Goal: Transaction & Acquisition: Obtain resource

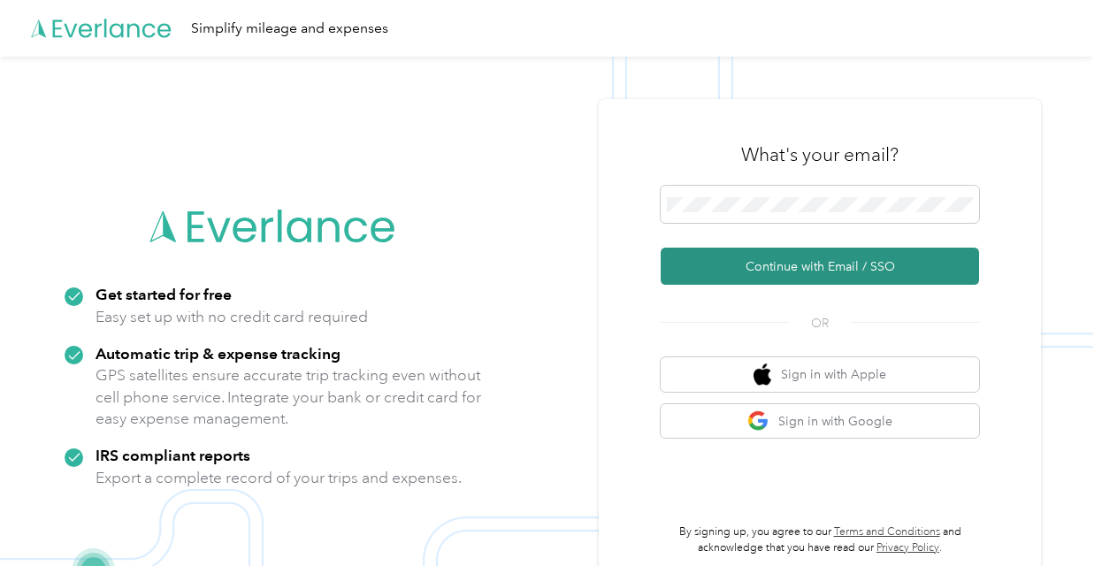
click at [831, 272] on button "Continue with Email / SSO" at bounding box center [820, 266] width 318 height 37
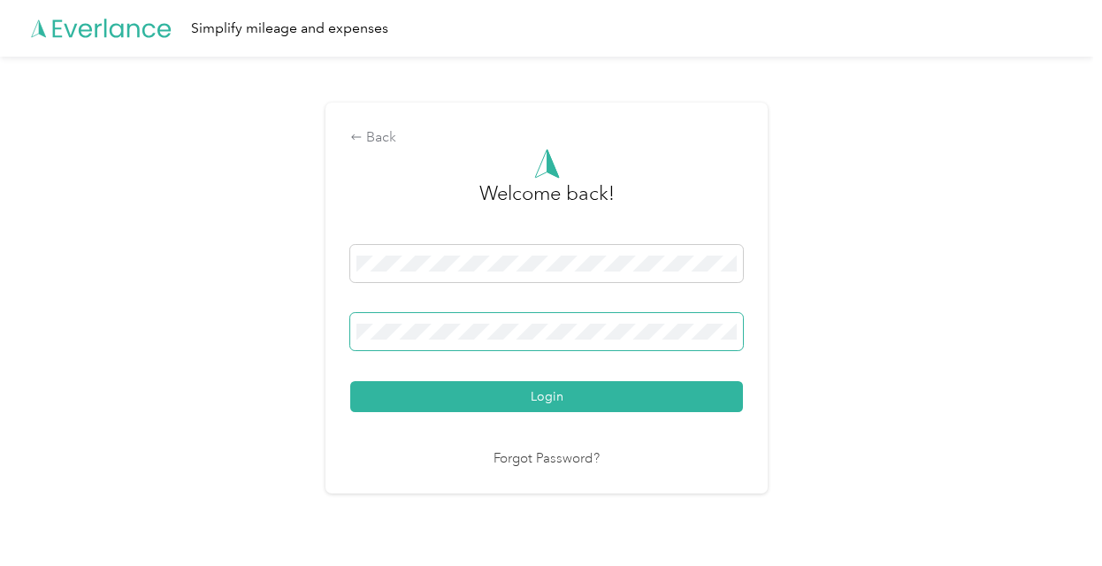
click at [509, 341] on span at bounding box center [546, 331] width 393 height 37
click at [390, 132] on div "Back" at bounding box center [546, 137] width 393 height 21
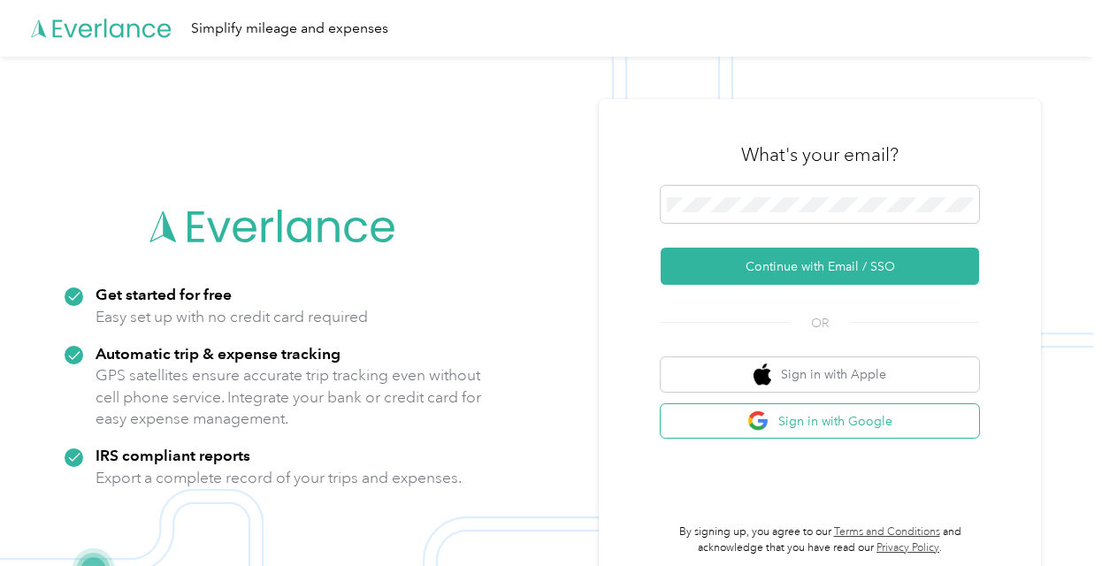
click at [820, 414] on button "Sign in with Google" at bounding box center [820, 421] width 318 height 35
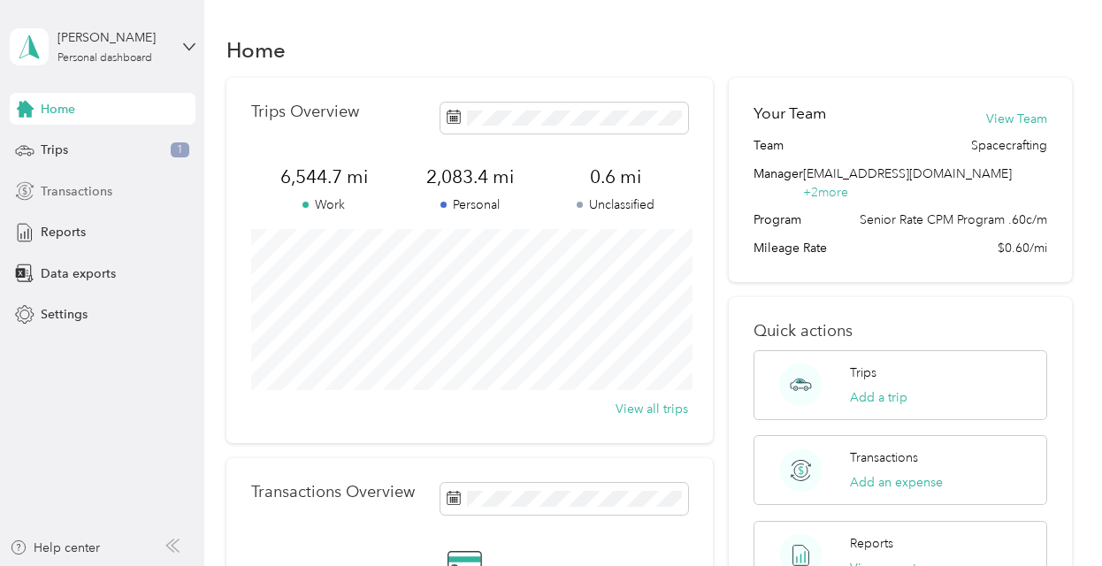
click at [87, 195] on span "Transactions" at bounding box center [77, 191] width 72 height 19
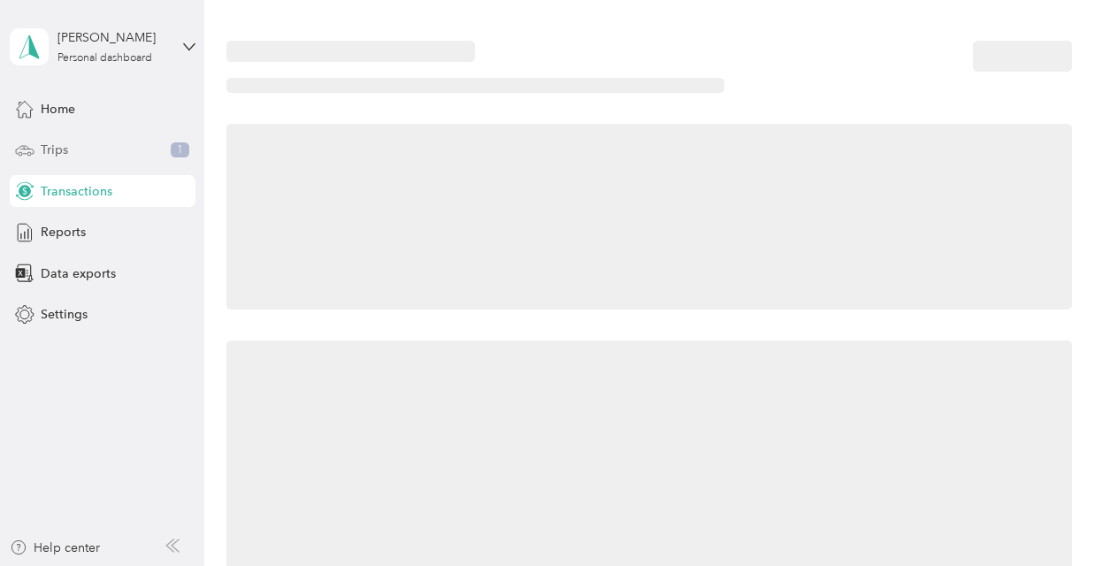
click at [85, 163] on div "Trips 1" at bounding box center [103, 150] width 186 height 32
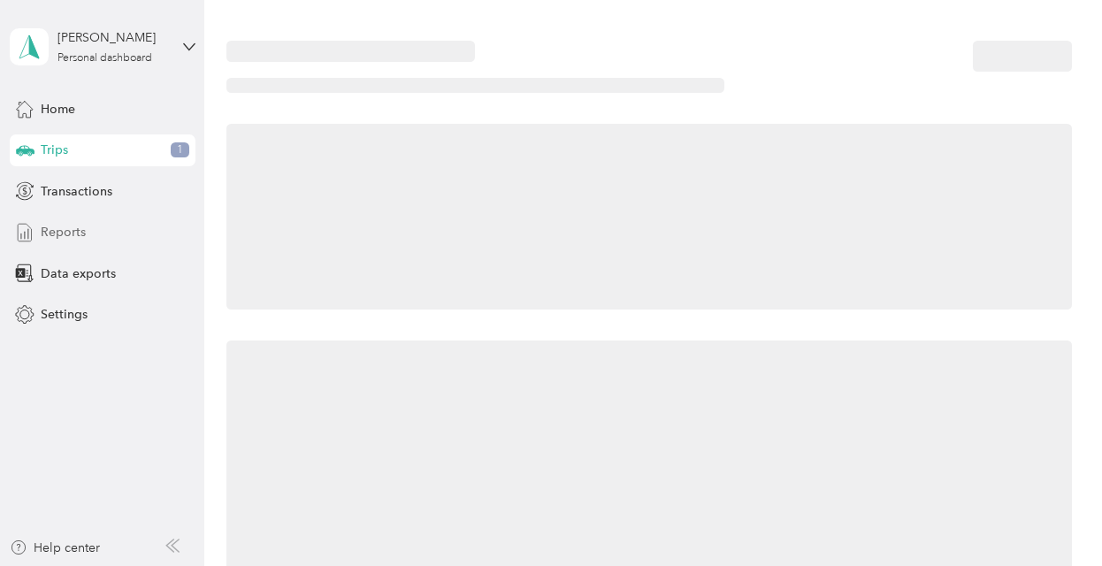
click at [80, 220] on div "Reports" at bounding box center [103, 233] width 186 height 32
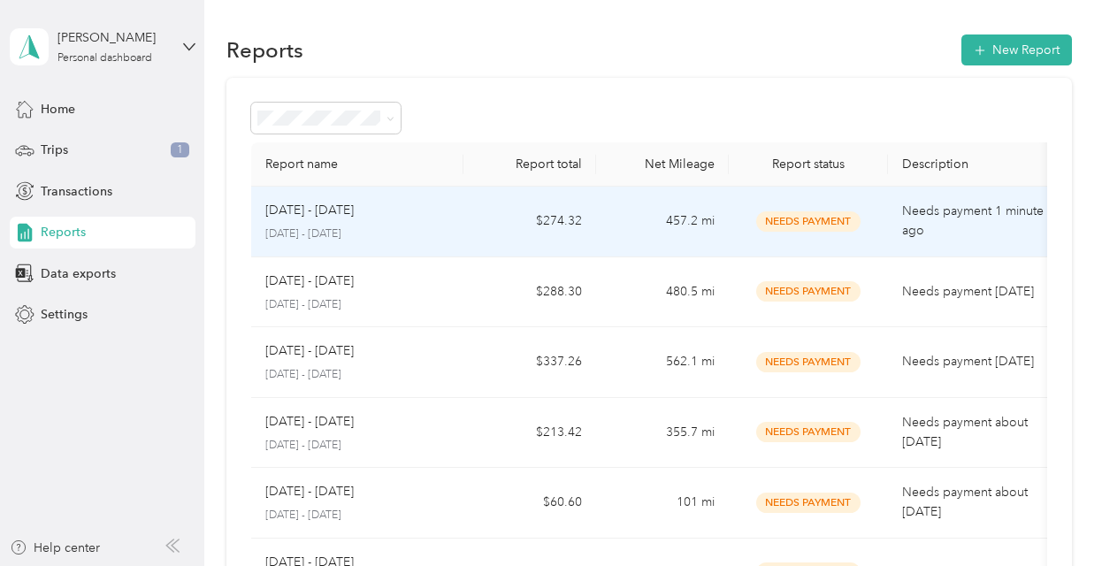
click at [623, 211] on td "457.2 mi" at bounding box center [662, 222] width 133 height 71
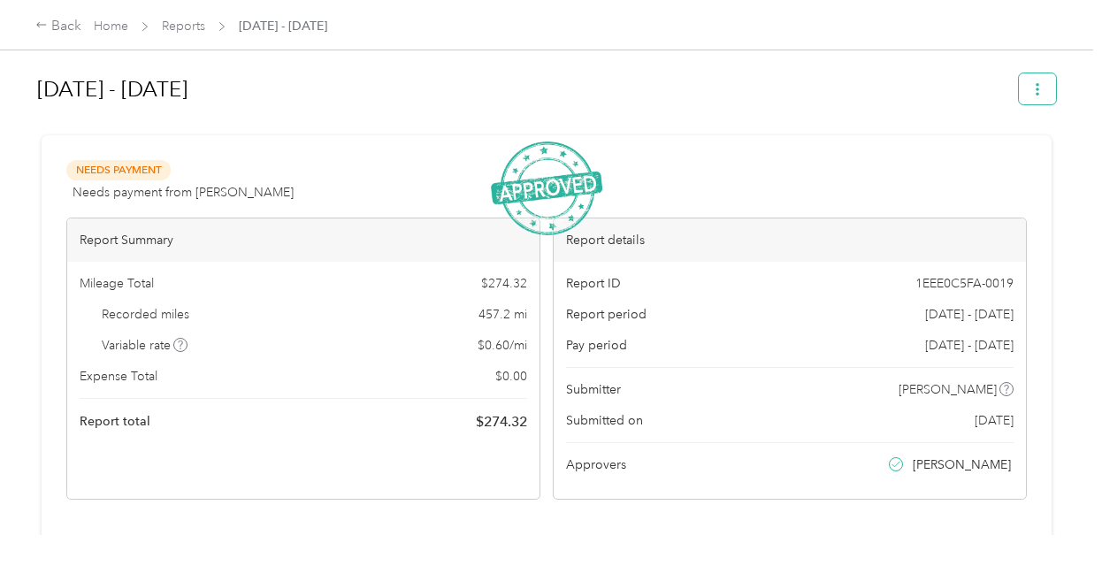
click at [1044, 84] on icon "button" at bounding box center [1038, 89] width 12 height 12
click at [1019, 159] on span "Download" at bounding box center [996, 153] width 58 height 19
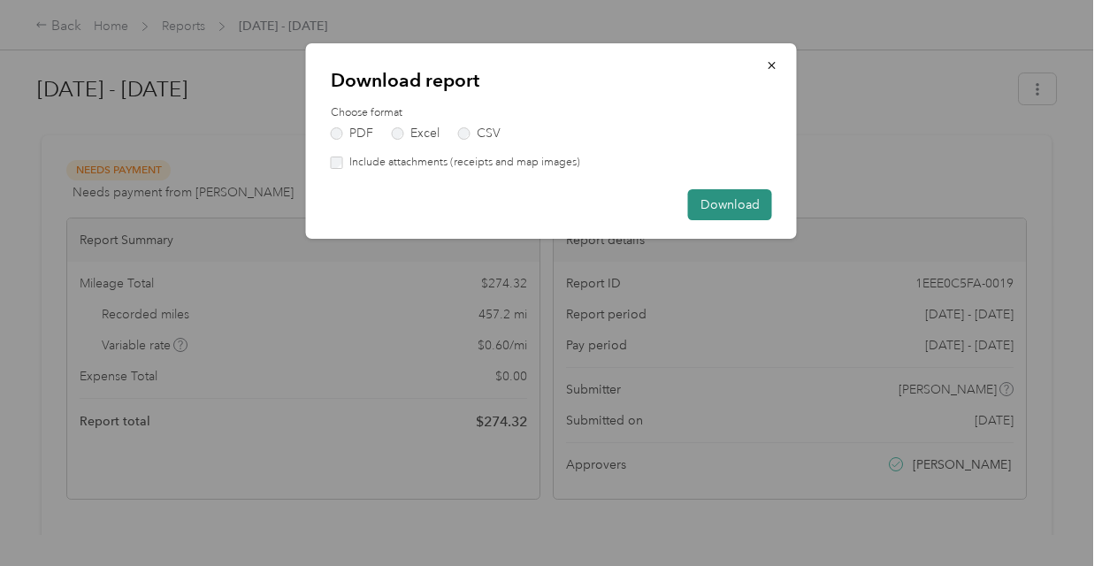
click at [756, 207] on button "Download" at bounding box center [730, 204] width 84 height 31
